Goal: Task Accomplishment & Management: Complete application form

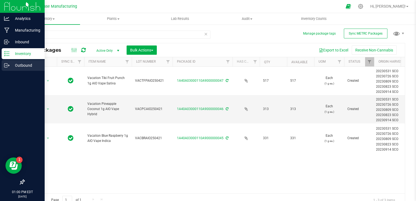
click at [2, 64] on div "Outbound" at bounding box center [23, 65] width 43 height 11
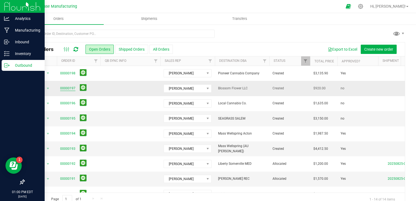
click at [69, 88] on link "00000197" at bounding box center [67, 88] width 15 height 5
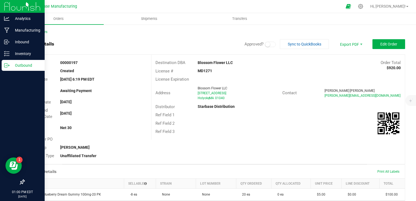
click at [8, 67] on icon at bounding box center [6, 65] width 5 height 5
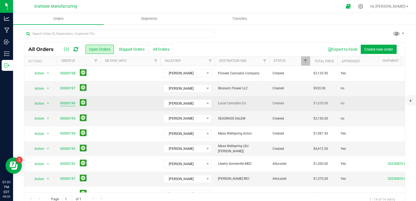
click at [69, 102] on link "00000196" at bounding box center [67, 103] width 15 height 5
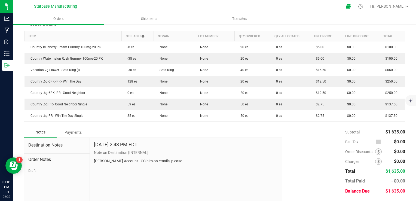
scroll to position [135, 0]
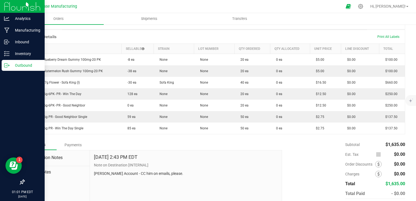
click at [9, 66] on icon at bounding box center [6, 65] width 5 height 5
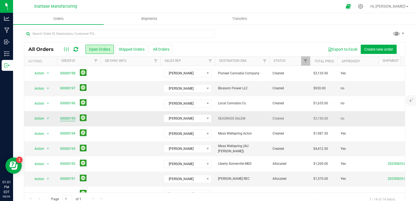
click at [61, 118] on link "00000195" at bounding box center [67, 118] width 15 height 5
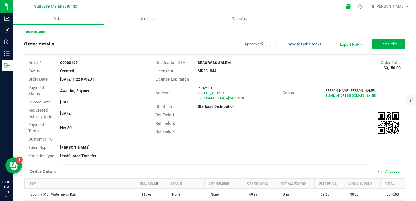
click at [38, 33] on link "Back to Orders" at bounding box center [35, 32] width 23 height 4
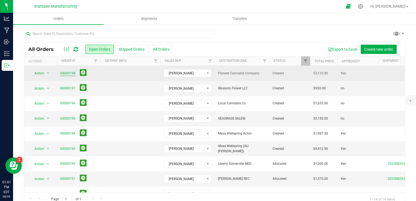
click at [61, 75] on link "00000198" at bounding box center [67, 73] width 15 height 5
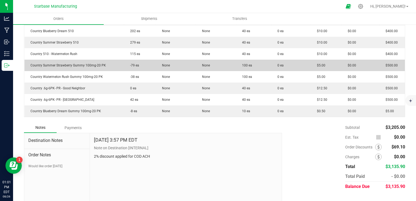
scroll to position [136, 0]
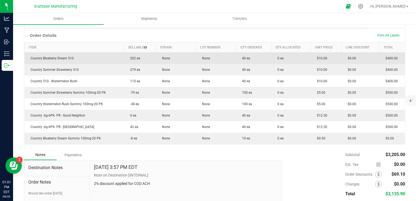
drag, startPoint x: 138, startPoint y: 55, endPoint x: 127, endPoint y: 55, distance: 11.4
click at [127, 55] on td "202 ea" at bounding box center [140, 58] width 32 height 12
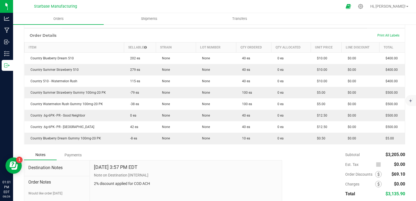
drag, startPoint x: 127, startPoint y: 55, endPoint x: 186, endPoint y: 31, distance: 63.9
click at [186, 31] on div "Order Details Print All Labels" at bounding box center [214, 36] width 381 height 14
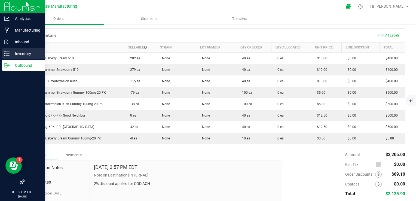
click at [13, 51] on p "Inventory" at bounding box center [26, 53] width 33 height 7
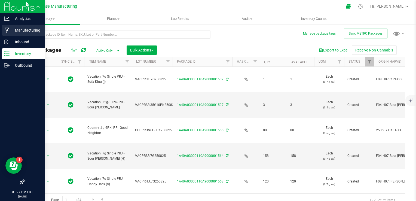
click at [8, 30] on icon at bounding box center [6, 30] width 5 height 5
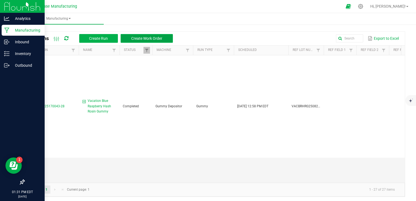
click at [147, 37] on span "Create Work Order" at bounding box center [146, 38] width 31 height 4
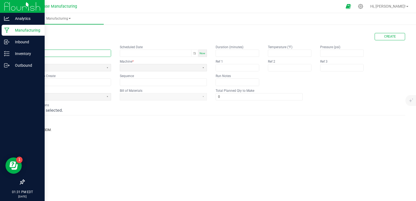
click at [95, 53] on input "text" at bounding box center [67, 53] width 87 height 7
type input "Vacation Pineapple Coconut Hash Rosin Gummy"
click at [202, 55] on div "Now" at bounding box center [202, 53] width 9 height 7
click at [193, 54] on button "Toggle popup" at bounding box center [194, 53] width 7 height 7
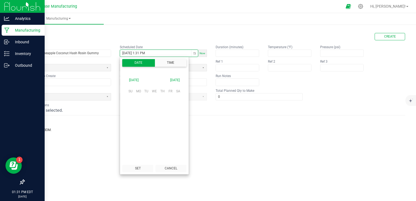
scroll to position [7, 0]
click at [147, 132] on span "26" at bounding box center [147, 134] width 8 height 8
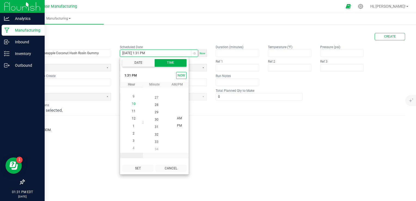
click at [132, 104] on span "10" at bounding box center [134, 104] width 4 height 4
click at [155, 124] on span "00" at bounding box center [157, 125] width 4 height 4
click at [177, 125] on span "AM" at bounding box center [179, 125] width 5 height 4
click at [149, 168] on button "Set" at bounding box center [137, 168] width 31 height 7
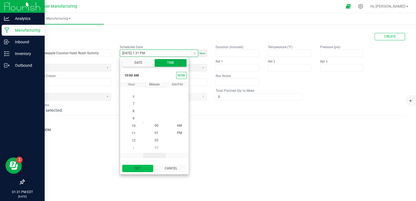
type input "[DATE] 10:00 AM"
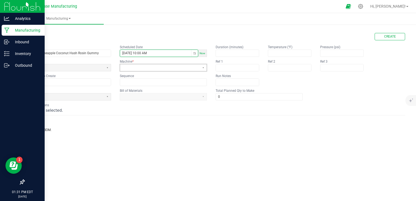
click at [136, 68] on span at bounding box center [159, 67] width 75 height 5
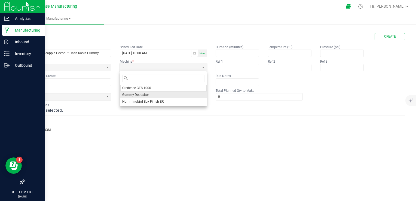
click at [134, 93] on span "Gummy Depositor" at bounding box center [135, 95] width 27 height 5
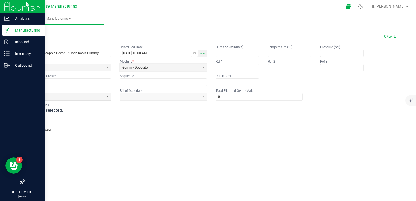
click at [92, 72] on fieldset "Name Vacation Pineapple Coconut Hash Rosin Gummy Scheduled Date 08/26/2025 10:0…" at bounding box center [115, 65] width 183 height 41
click at [88, 67] on span at bounding box center [63, 67] width 75 height 5
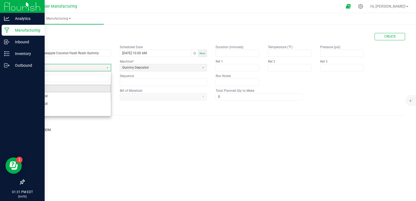
click at [77, 88] on li "Gummy" at bounding box center [67, 89] width 87 height 8
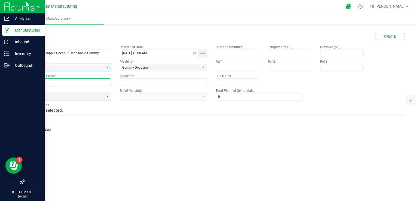
click at [65, 82] on input "text" at bounding box center [67, 82] width 87 height 7
paste input "VACPCHRG250826BULK"
type input "VACPCHRG250826BULK"
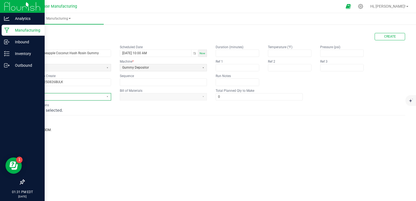
click at [90, 95] on span at bounding box center [63, 97] width 75 height 5
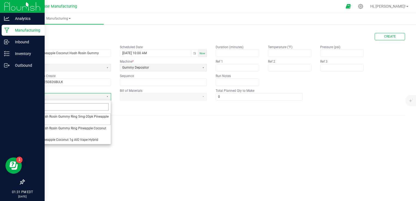
type input "pin"
click at [83, 128] on span "Vacation Hash Rosin Gummy Ring Pineapple Coconut Bulk" at bounding box center [67, 130] width 82 height 9
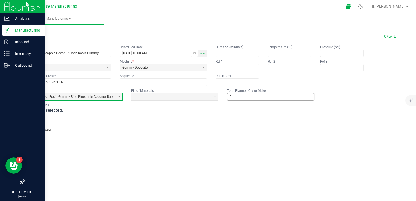
click at [241, 94] on input "0" at bounding box center [271, 96] width 87 height 7
type input "5,000"
click at [239, 112] on div "BOM is not selected." at bounding box center [214, 110] width 381 height 5
click at [206, 96] on span at bounding box center [171, 97] width 75 height 5
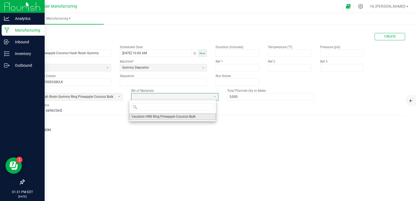
click at [181, 115] on span "Vacation HRG Ring Pineapple Coconut Bulk" at bounding box center [164, 116] width 64 height 5
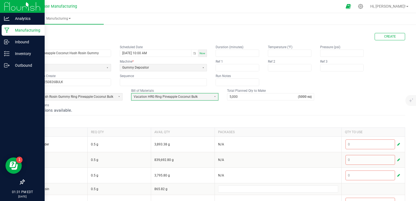
click at [341, 103] on div "BOM Instructions No instructions available." at bounding box center [214, 108] width 381 height 10
click at [390, 40] on button "Create" at bounding box center [390, 36] width 31 height 7
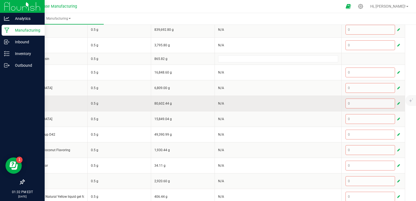
scroll to position [109, 0]
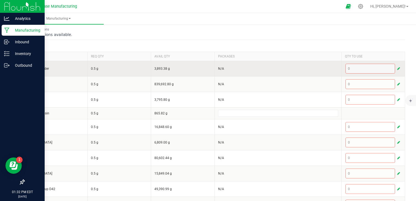
click at [396, 65] on button "button" at bounding box center [398, 68] width 5 height 7
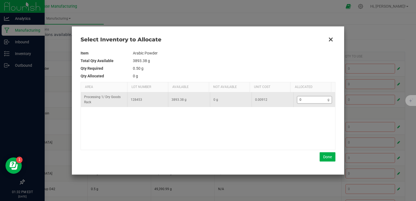
click at [313, 98] on input "0" at bounding box center [313, 99] width 31 height 7
type input "4"
type input "45"
type input "45."
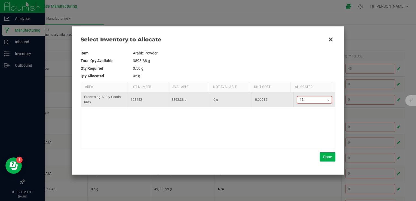
type input "45.9"
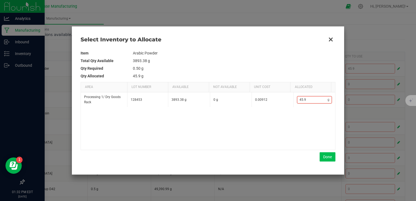
type input "45.9"
click at [326, 155] on button "Done" at bounding box center [328, 156] width 16 height 9
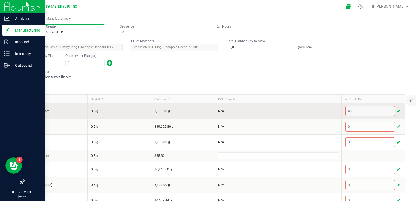
scroll to position [0, 0]
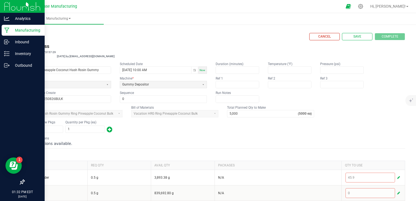
click at [244, 134] on form "< All Runs Cancel Save Complete In Progress MP-20250826173157-29 Created: Aug 2…" at bounding box center [214, 200] width 381 height 335
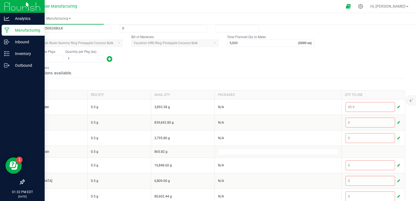
scroll to position [82, 0]
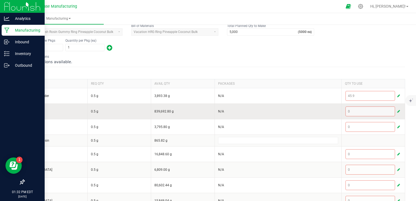
click at [398, 111] on span "button" at bounding box center [399, 111] width 3 height 4
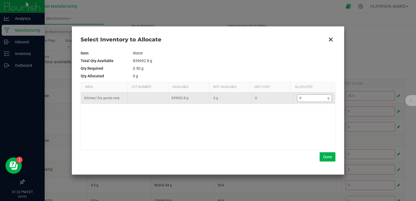
click at [311, 99] on input "0" at bounding box center [313, 98] width 31 height 7
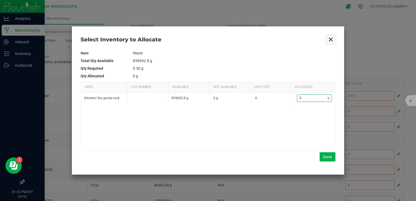
click at [330, 40] on button "Close" at bounding box center [330, 39] width 11 height 11
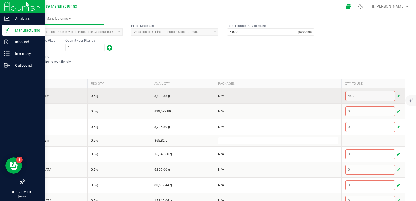
click at [398, 95] on span "button" at bounding box center [399, 96] width 3 height 4
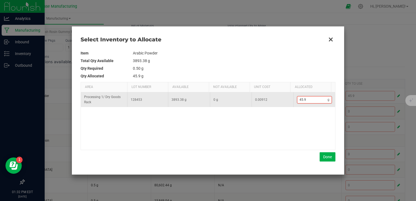
click at [308, 99] on input "45.9" at bounding box center [313, 99] width 31 height 7
type input "0"
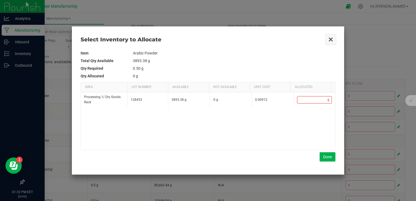
click at [330, 41] on button "Close" at bounding box center [330, 39] width 11 height 11
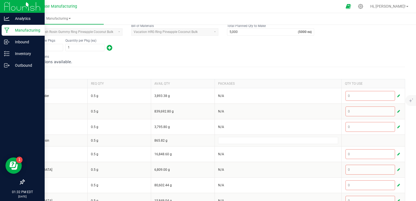
scroll to position [0, 0]
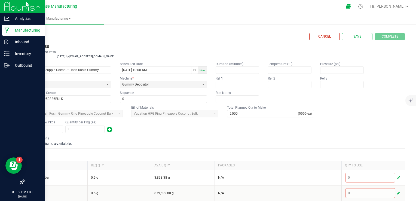
click at [6, 32] on icon at bounding box center [6, 30] width 5 height 5
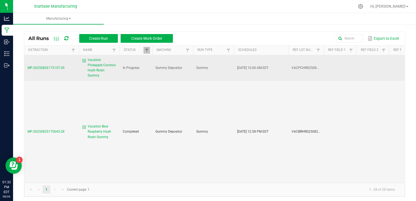
click at [97, 67] on span "Vacation Pineapple Coconut Hash Rosin Gummy" at bounding box center [102, 67] width 29 height 21
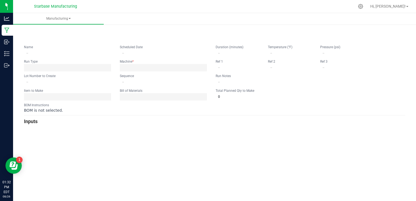
type input "Vacation Pineapple Coconut Hash Rosin Gummy"
type input "[DATE] 10:00 AM"
type input "VACPCHRG250826BULK"
type input "0"
type input "5,000"
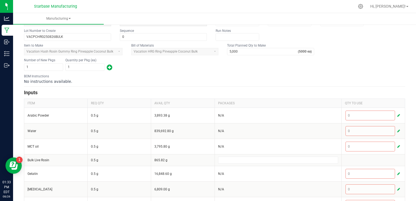
scroll to position [89, 0]
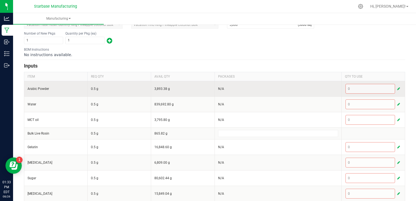
click at [218, 87] on span "N/A" at bounding box center [221, 89] width 6 height 4
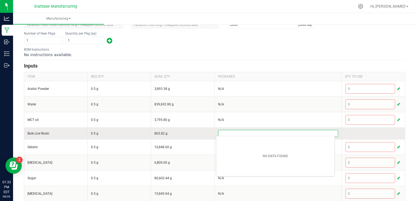
drag, startPoint x: 217, startPoint y: 87, endPoint x: 229, endPoint y: 132, distance: 46.9
click at [229, 132] on input at bounding box center [279, 133] width 120 height 7
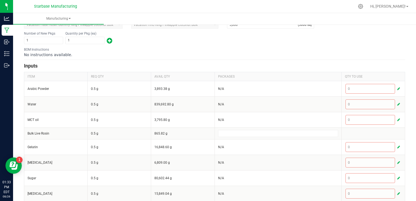
click at [276, 62] on h3 "Inputs" at bounding box center [214, 66] width 381 height 8
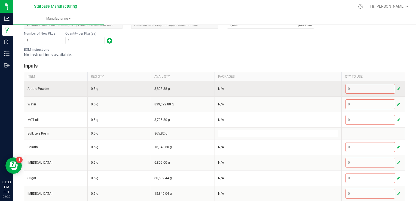
click at [398, 89] on span "button" at bounding box center [399, 89] width 3 height 4
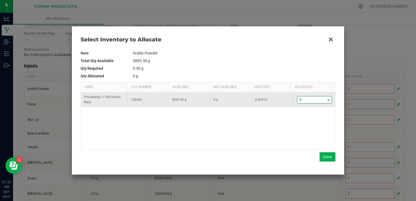
click at [309, 102] on input "0" at bounding box center [313, 99] width 31 height 7
type input "4"
type input "45"
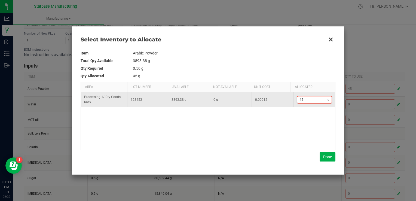
type input "45."
type input "45.9"
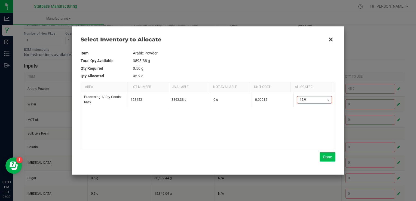
type input "45.9"
click at [326, 159] on button "Done" at bounding box center [328, 156] width 16 height 9
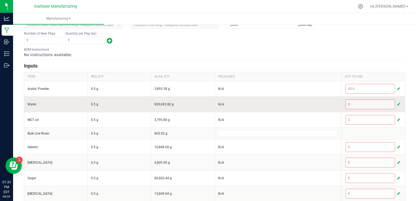
click at [398, 103] on span "button" at bounding box center [399, 104] width 3 height 4
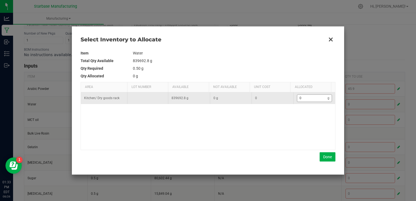
click at [316, 99] on input "0" at bounding box center [313, 98] width 31 height 7
type input "5"
type input "57"
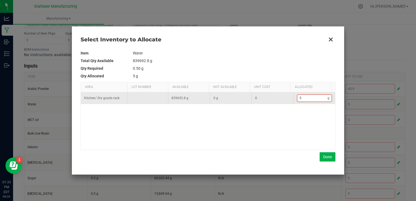
type input "57"
type input "577"
type input "5,773"
type input "5773."
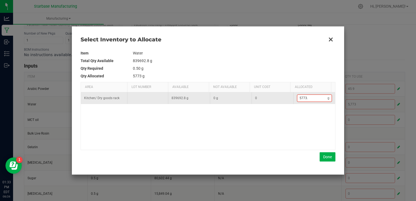
type input "5,773.1"
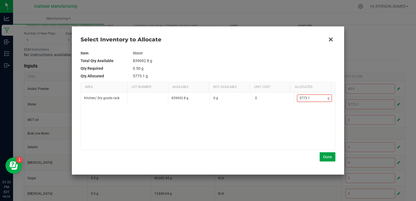
type input "5,773.1"
click at [328, 158] on button "Done" at bounding box center [328, 156] width 16 height 9
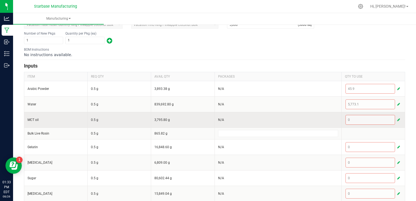
click at [398, 120] on span "button" at bounding box center [399, 120] width 3 height 4
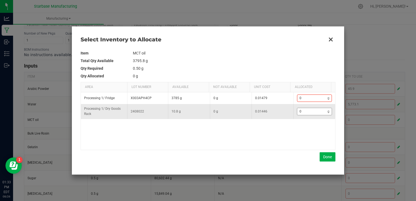
click at [311, 113] on input "0" at bounding box center [313, 111] width 31 height 7
type input "1"
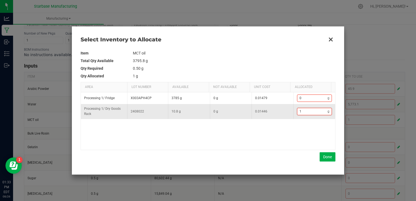
type input "10"
type input "10."
type input "10.8"
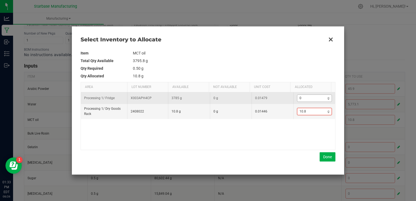
type input "10.8"
click at [310, 99] on input "0" at bounding box center [313, 98] width 31 height 7
type input "16.8"
type input "6"
type input "74.8"
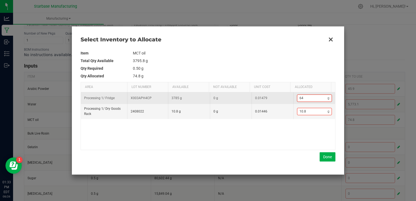
type input "64."
type input "74.9"
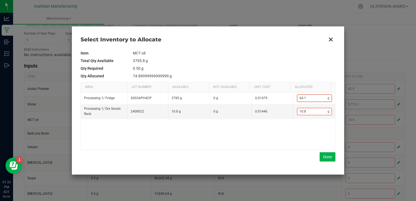
type input "64.1"
click at [265, 137] on div "Processing 1 / Fridge X003APH4CP 3785 g 0 g 0.01479 64.1 g Processing 1 / Dry G…" at bounding box center [208, 120] width 254 height 57
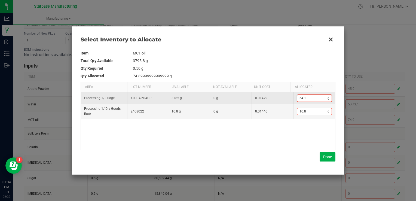
click at [310, 98] on input "64.1" at bounding box center [313, 98] width 31 height 7
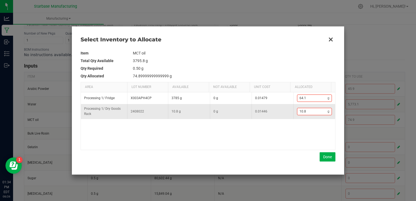
click at [310, 105] on td "10.8 g" at bounding box center [315, 111] width 42 height 15
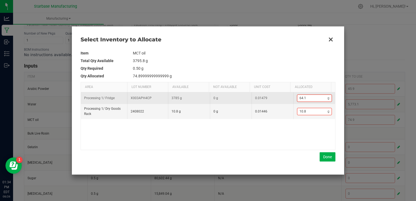
click at [310, 98] on input "64.1" at bounding box center [313, 98] width 31 height 7
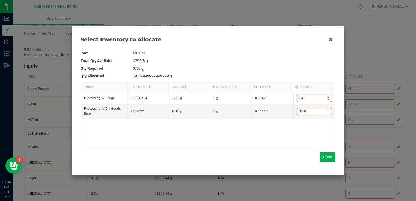
click at [304, 60] on td "3795.8 g" at bounding box center [234, 61] width 203 height 8
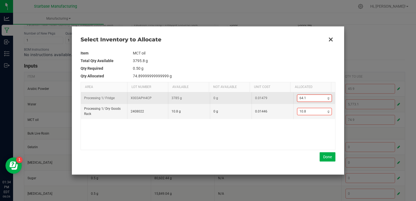
click at [313, 99] on input "64.1" at bounding box center [313, 98] width 31 height 7
type input "16.8"
type input "6"
type input "74.8"
type input "64."
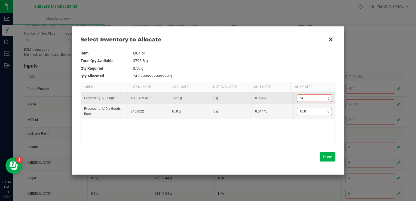
type input "74.9"
type input "64.1"
type input "74.91"
type input "64.11"
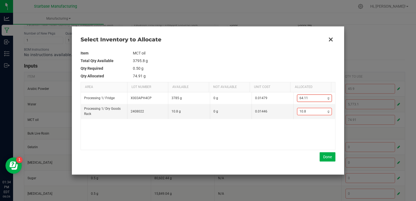
type input "74.9"
type input "64.1"
click at [296, 69] on td "0.50 g" at bounding box center [234, 69] width 203 height 8
click at [325, 156] on button "Done" at bounding box center [328, 156] width 16 height 9
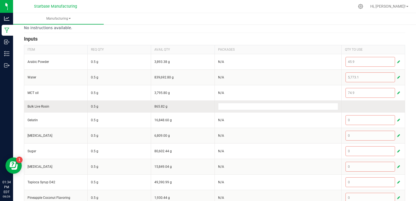
scroll to position [116, 0]
click at [307, 103] on input at bounding box center [279, 106] width 120 height 7
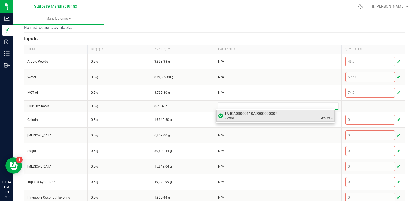
click at [296, 117] on div "250109 432.91 g" at bounding box center [279, 118] width 108 height 4
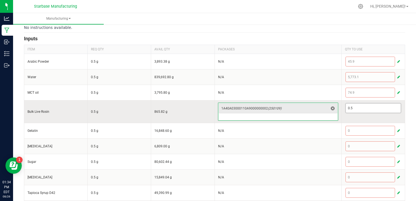
click at [362, 108] on input "0.5" at bounding box center [373, 108] width 55 height 9
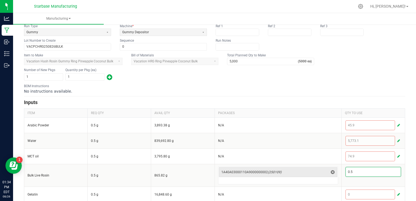
scroll to position [0, 0]
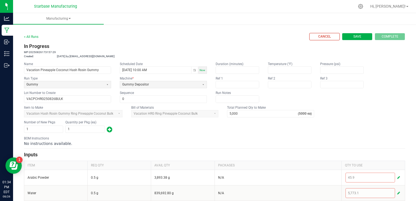
click at [354, 36] on span "Save" at bounding box center [358, 36] width 8 height 5
type input "0"
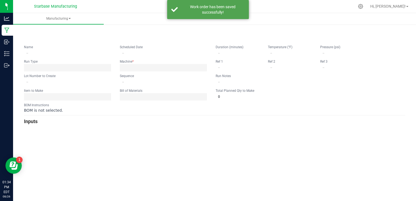
type input "Vacation Pineapple Coconut Hash Rosin Gummy"
type input "[DATE] 10:00 AM"
type input "VACPCHRG250826BULK"
type input "0"
type input "5,000"
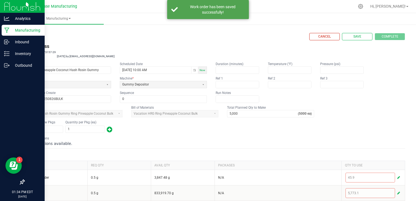
click at [8, 32] on icon at bounding box center [6, 30] width 5 height 5
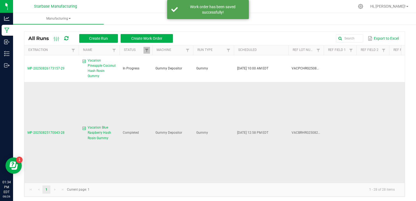
click at [95, 130] on span "Vacation Blue Raspberry Hash Rosin Gummy" at bounding box center [102, 133] width 29 height 16
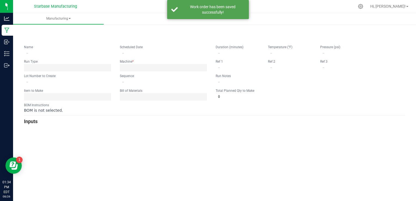
type input "Vacation Blue Raspberry Hash Rosin Gummy"
type input "[DATE] 12:58 PM"
type input "VACBRHRG250825BULK"
type input "0"
type input "5,000"
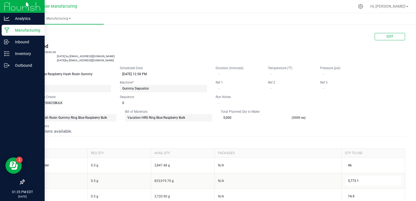
click at [9, 30] on icon at bounding box center [6, 30] width 5 height 5
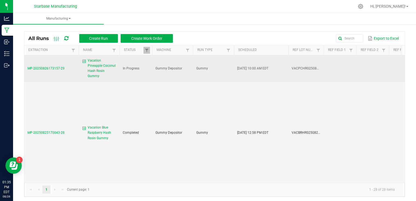
click at [102, 69] on span "Vacation Pineapple Coconut Hash Rosin Gummy" at bounding box center [102, 68] width 29 height 21
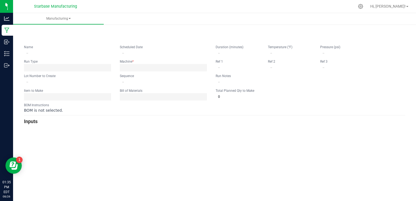
type input "Vacation Pineapple Coconut Hash Rosin Gummy"
type input "[DATE] 10:00 AM"
type input "VACPCHRG250826BULK"
type input "0"
type input "5,000"
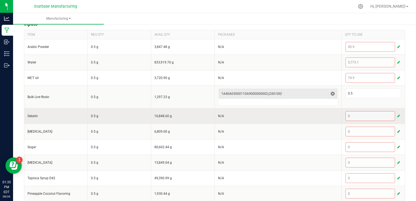
scroll to position [136, 0]
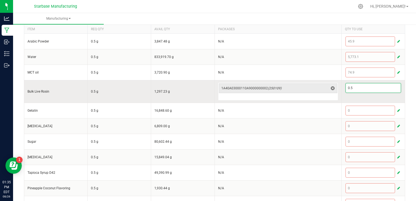
click at [366, 90] on input "0.5" at bounding box center [373, 87] width 55 height 9
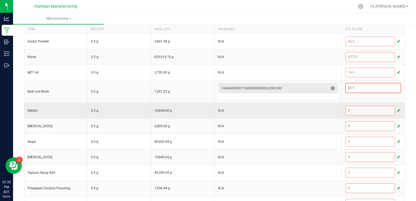
type input "31.1"
click at [398, 110] on span "button" at bounding box center [399, 110] width 3 height 4
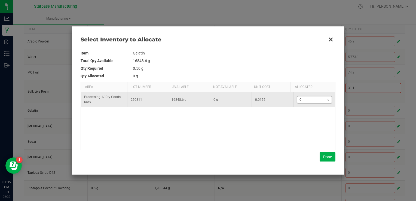
click at [319, 99] on input "0" at bounding box center [313, 99] width 31 height 7
type input "1"
type input "17"
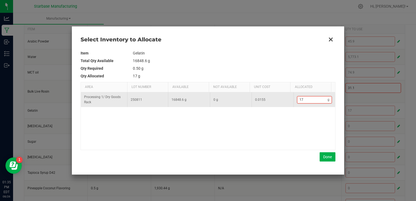
type input "178"
type input "1,781"
type input "1781."
type input "1,781.8"
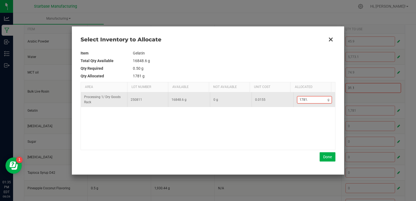
type input "1781.8"
click at [316, 102] on input "1781.8" at bounding box center [313, 99] width 31 height 7
type input "1,781"
type input "1781."
type input "1,781.3"
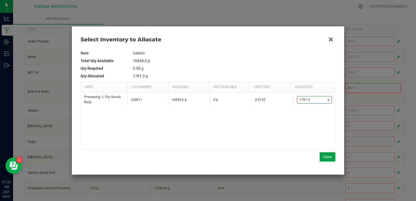
type input "1,781.3"
click at [332, 159] on button "Done" at bounding box center [328, 156] width 16 height 9
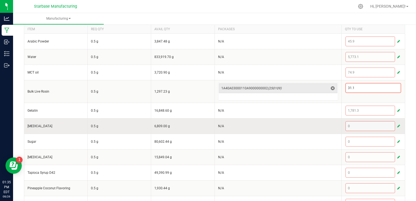
click at [398, 124] on span "button" at bounding box center [399, 126] width 3 height 4
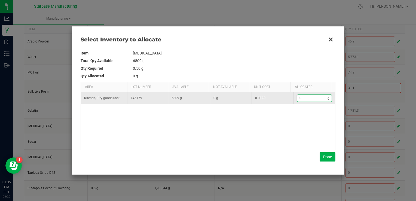
click at [318, 99] on input "0" at bounding box center [313, 98] width 31 height 7
